Goal: Communication & Community: Share content

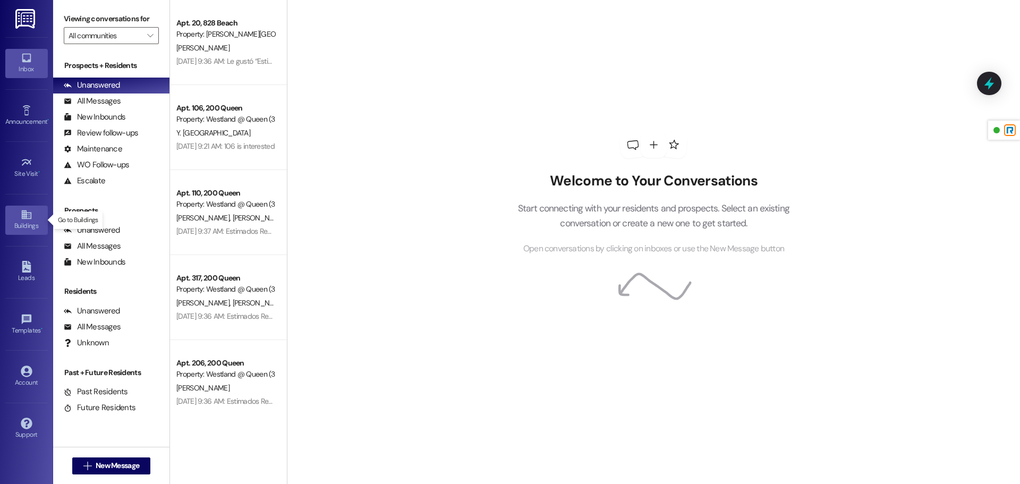
click at [32, 213] on link "Buildings" at bounding box center [26, 220] width 43 height 29
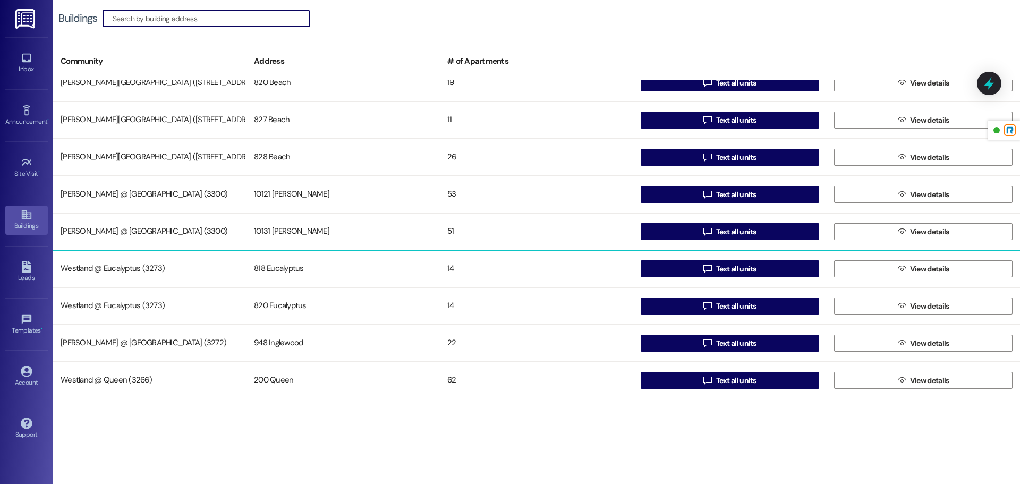
scroll to position [20, 0]
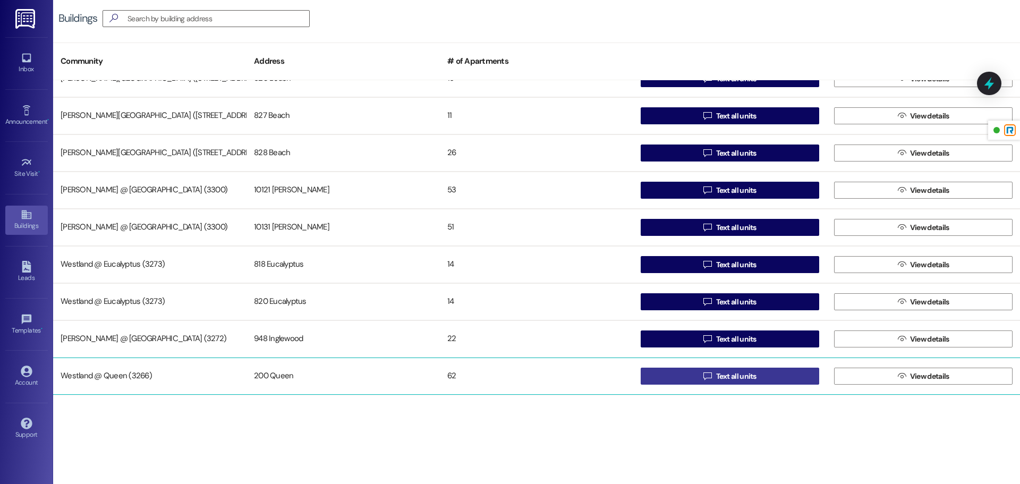
click at [690, 373] on button " Text all units" at bounding box center [730, 376] width 179 height 17
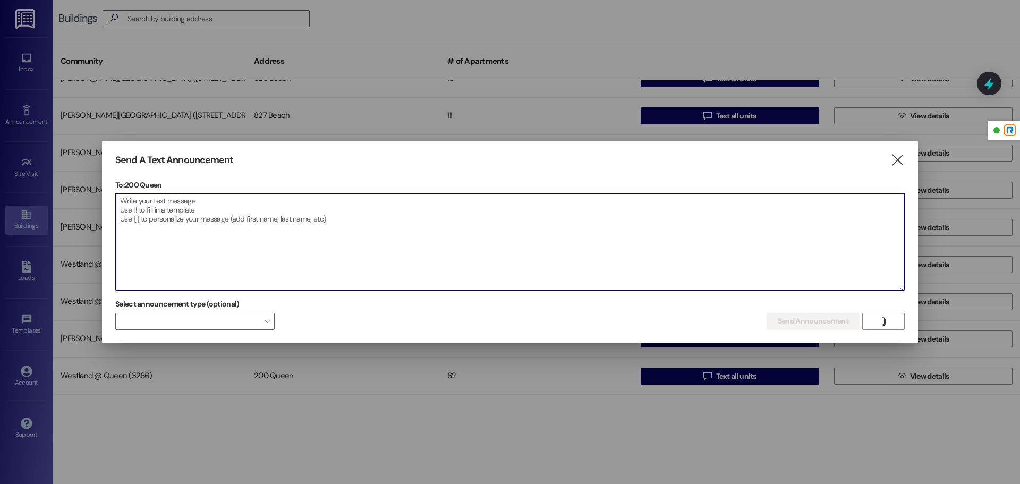
click at [271, 213] on textarea at bounding box center [510, 241] width 789 height 97
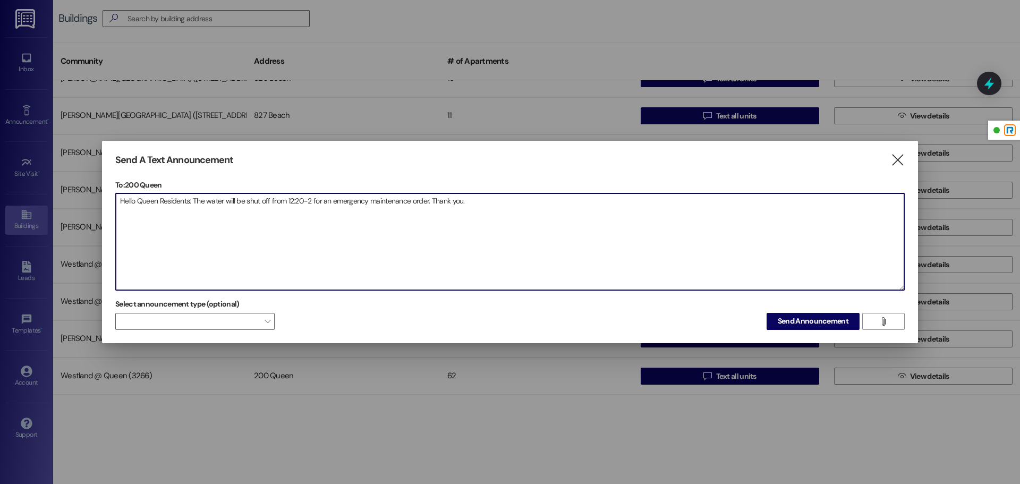
drag, startPoint x: 486, startPoint y: 201, endPoint x: 108, endPoint y: 202, distance: 377.3
click at [108, 202] on div "Send A Text Announcement  To: 200 Queen  Drop image file here Hello Queen Res…" at bounding box center [510, 242] width 816 height 202
type textarea "Hello Queen Residents: The water will be shut off from 12:20-2 for an emergency…"
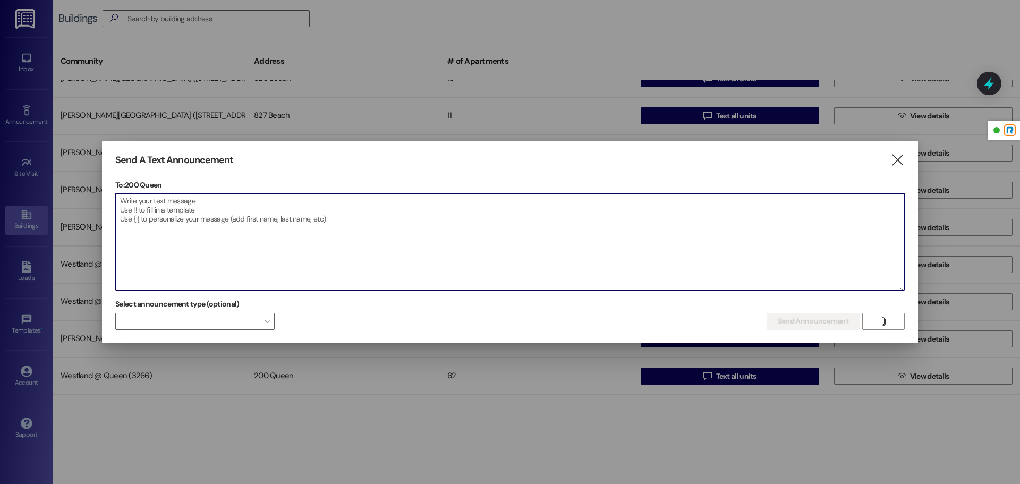
paste textarea "Dear Queen Residents, Please be advised that water service will be temporarily …"
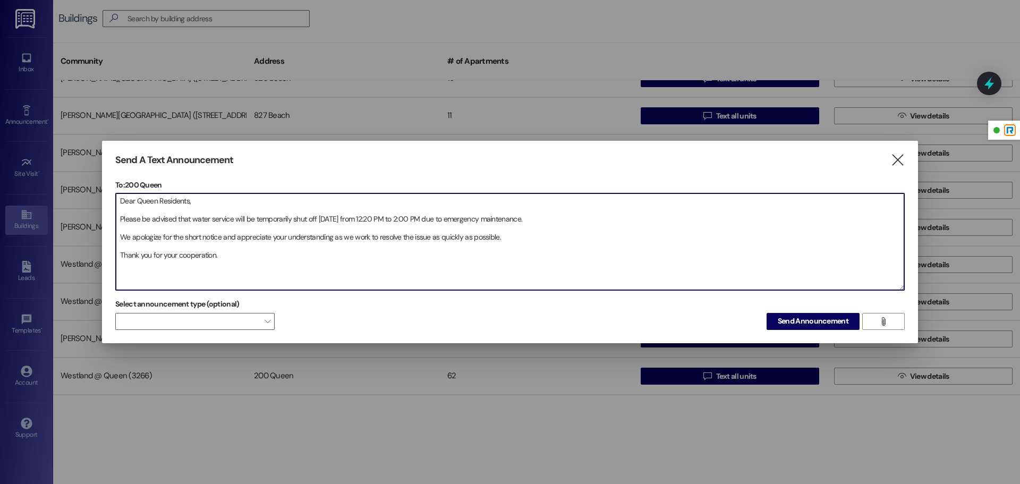
click at [117, 215] on textarea "Dear Queen Residents, Please be advised that water service will be temporarily …" at bounding box center [510, 241] width 789 height 97
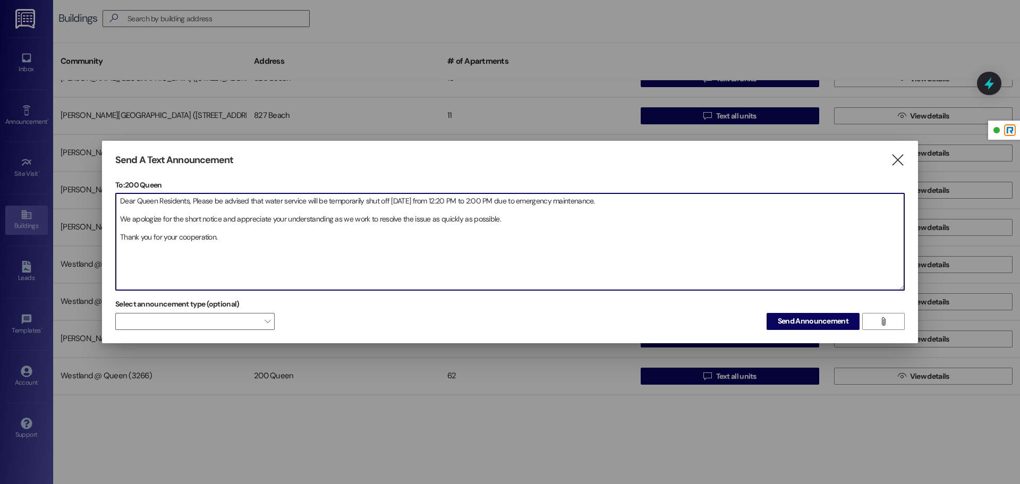
click at [118, 221] on textarea "Dear Queen Residents, Please be advised that water service will be temporarily …" at bounding box center [510, 241] width 789 height 97
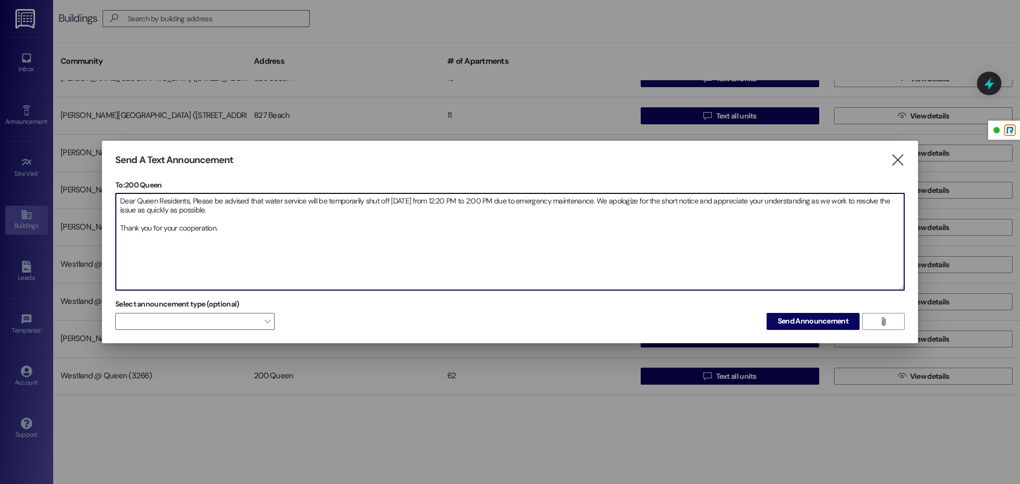
click at [117, 229] on textarea "Dear Queen Residents, Please be advised that water service will be temporarily …" at bounding box center [510, 241] width 789 height 97
drag, startPoint x: 320, startPoint y: 216, endPoint x: 109, endPoint y: 201, distance: 211.0
click at [109, 201] on div "Send A Text Announcement  To: 200 Queen  Drop image file here Dear Queen Resi…" at bounding box center [510, 242] width 816 height 202
type textarea "Dear Queen Residents, Please be advised that water service will be temporarily …"
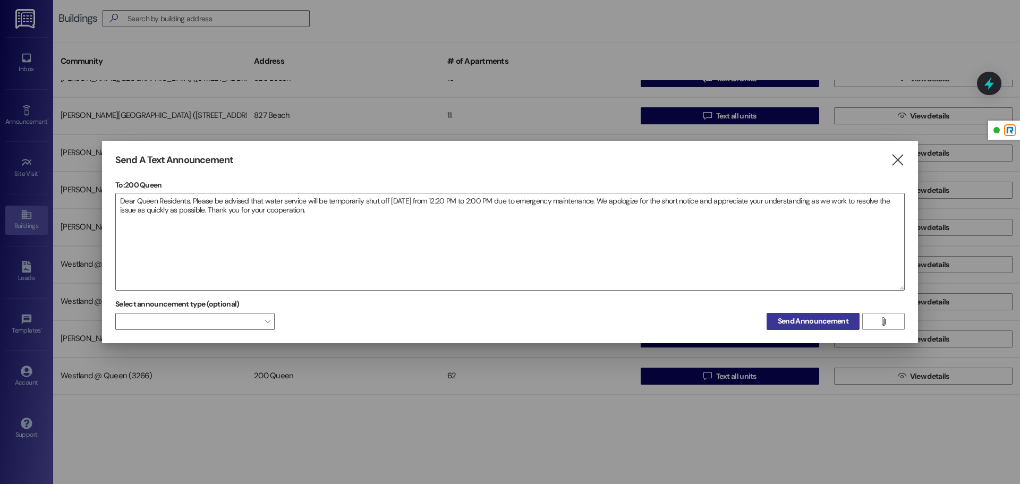
click at [808, 320] on span "Send Announcement" at bounding box center [813, 321] width 71 height 11
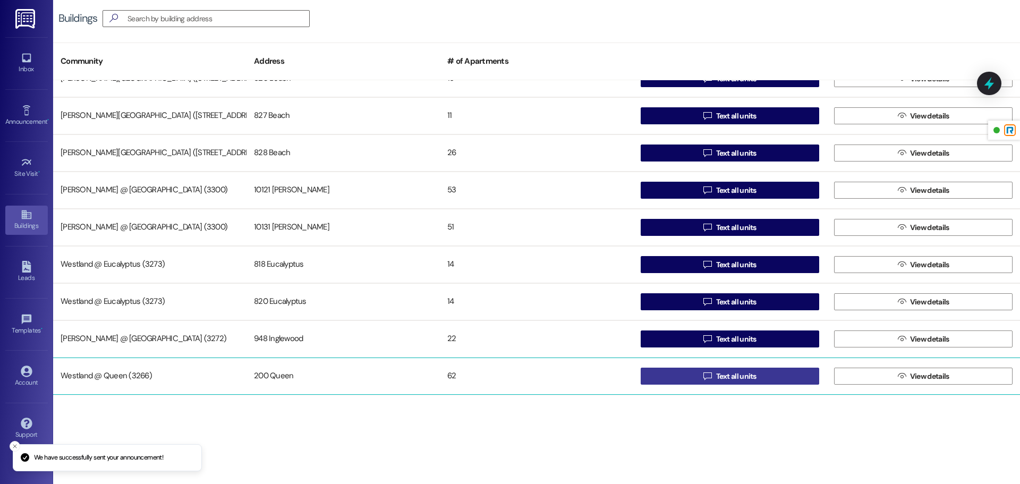
click at [691, 372] on button " Text all units" at bounding box center [730, 376] width 179 height 17
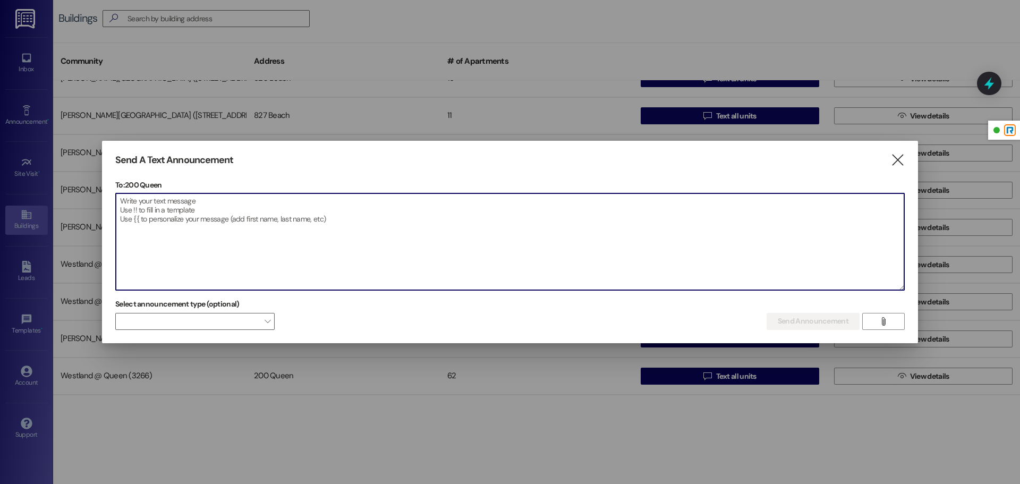
click at [261, 225] on textarea at bounding box center [510, 241] width 789 height 97
paste textarea "Estimados Residentes de Queen: Les informamos que el servicio de agua será susp…"
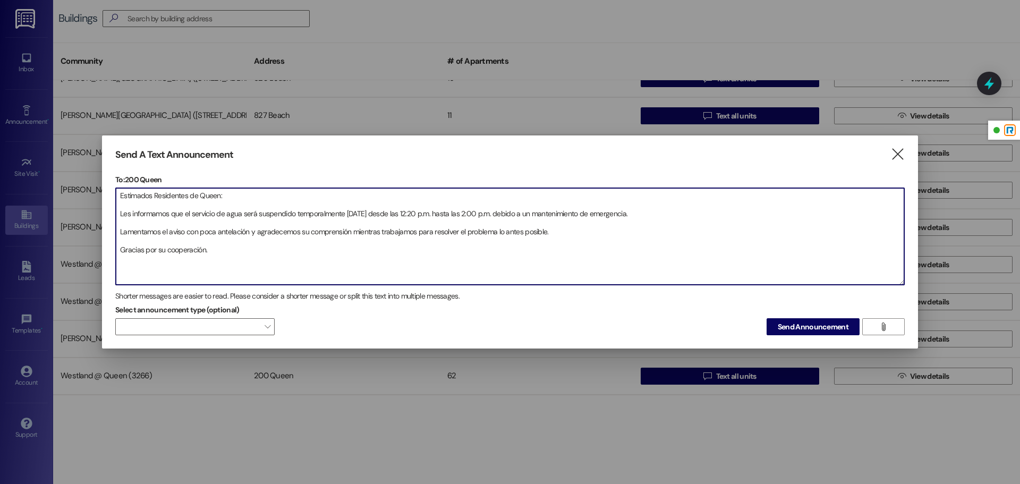
click at [116, 210] on textarea "Estimados Residentes de Queen: Les informamos que el servicio de agua será susp…" at bounding box center [510, 236] width 789 height 97
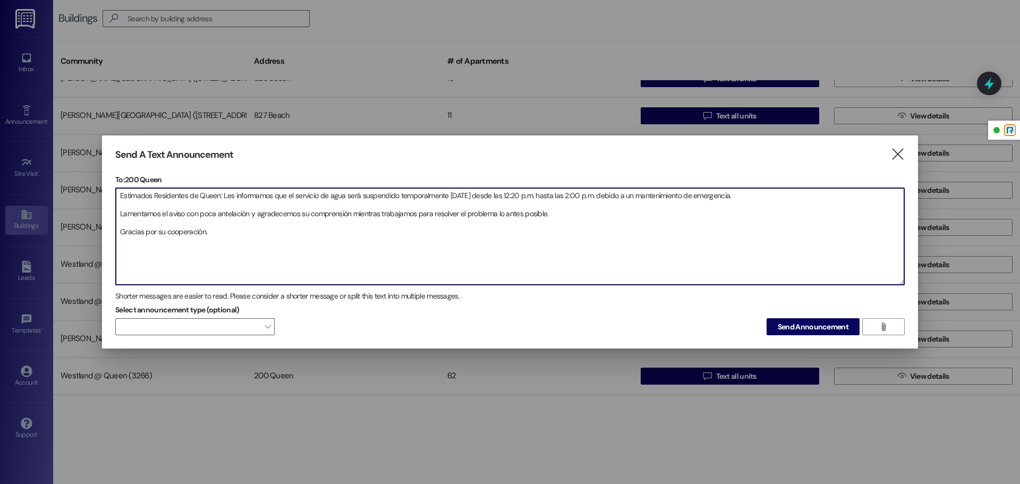
click at [120, 213] on textarea "Estimados Residentes de Queen: Les informamos que el servicio de agua será susp…" at bounding box center [510, 236] width 789 height 97
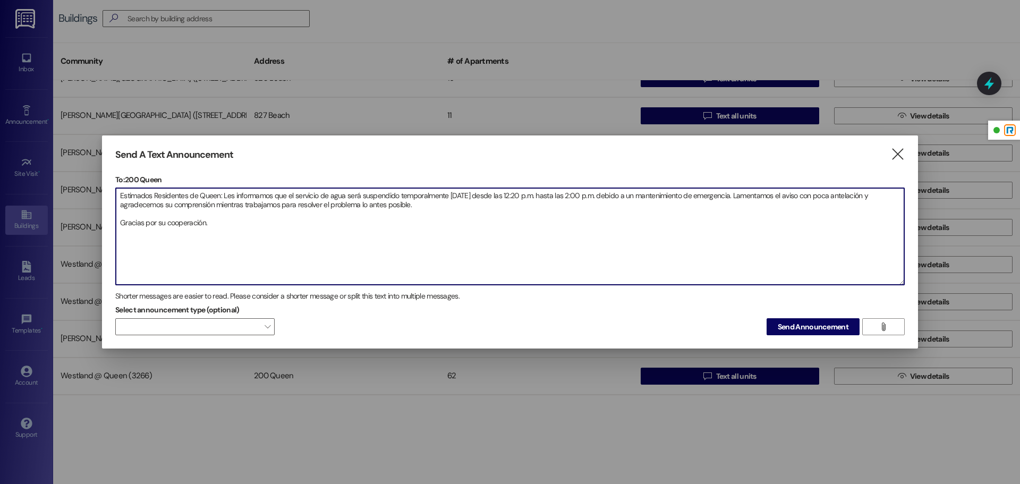
click at [118, 223] on textarea "Estimados Residentes de Queen: Les informamos que el servicio de agua será susp…" at bounding box center [510, 236] width 789 height 97
type textarea "Estimados Residentes de Queen: Les informamos que el servicio de agua será susp…"
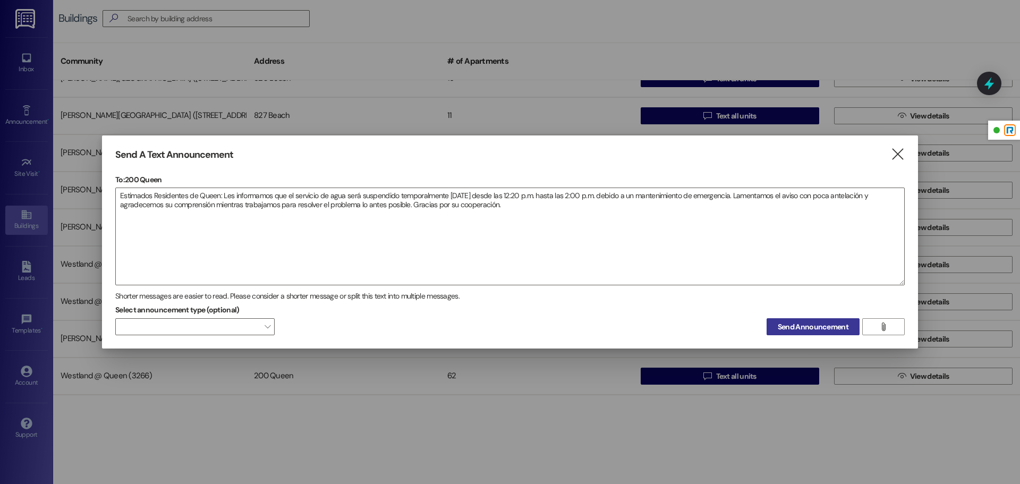
click at [784, 331] on span "Send Announcement" at bounding box center [813, 326] width 71 height 11
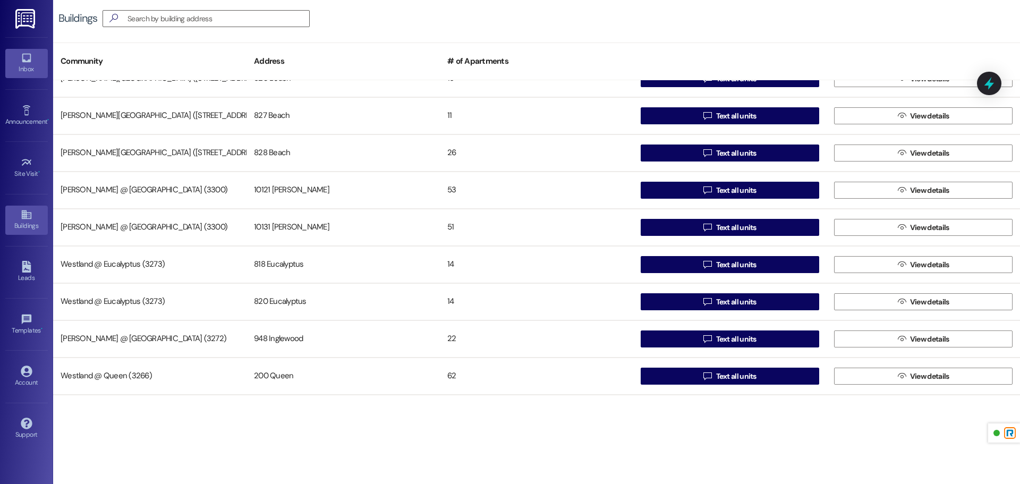
click at [24, 55] on icon at bounding box center [27, 58] width 12 height 12
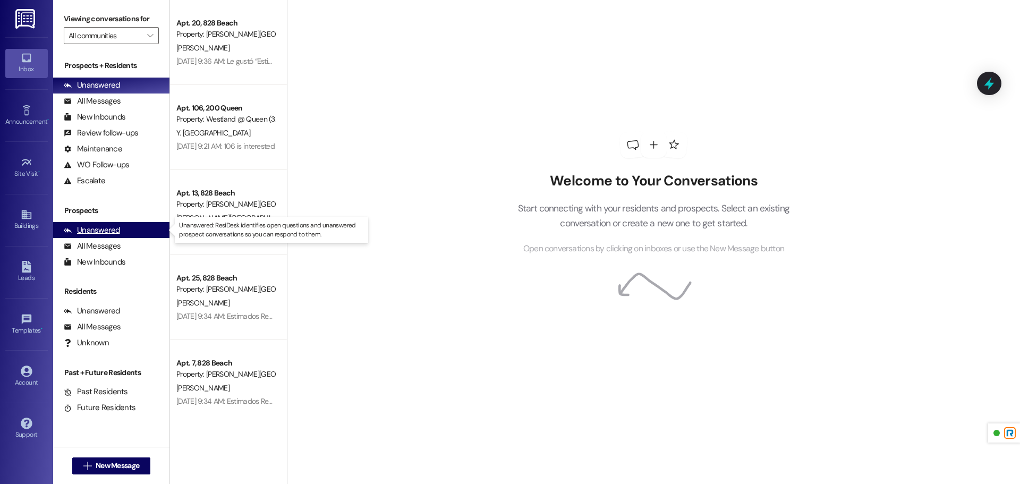
click at [108, 232] on div "Unanswered" at bounding box center [92, 230] width 56 height 11
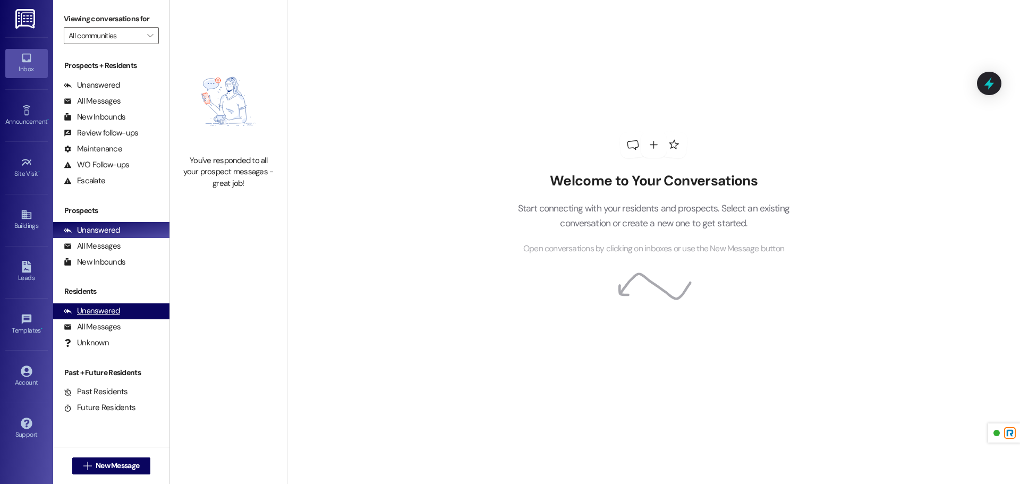
click at [92, 316] on div "Unanswered" at bounding box center [92, 311] width 56 height 11
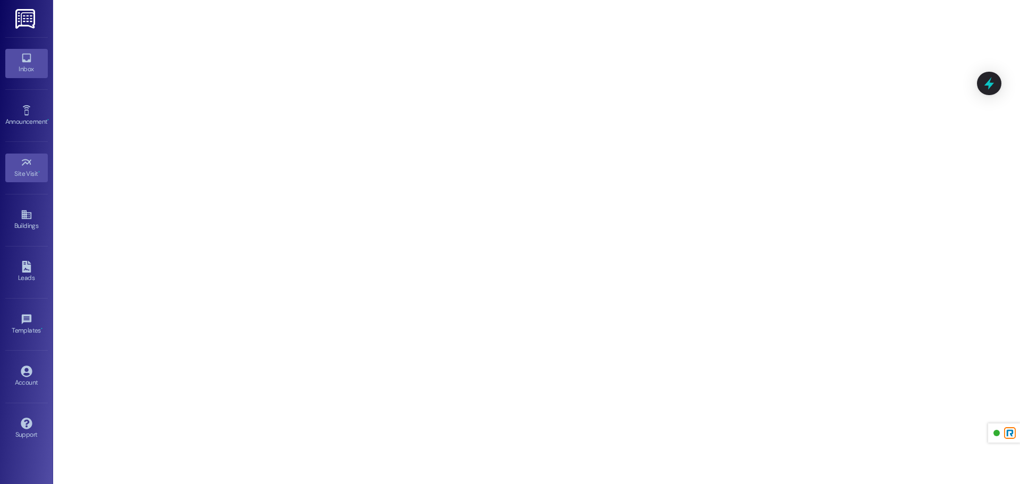
click at [38, 69] on div "Inbox" at bounding box center [26, 69] width 53 height 11
